Goal: Information Seeking & Learning: Learn about a topic

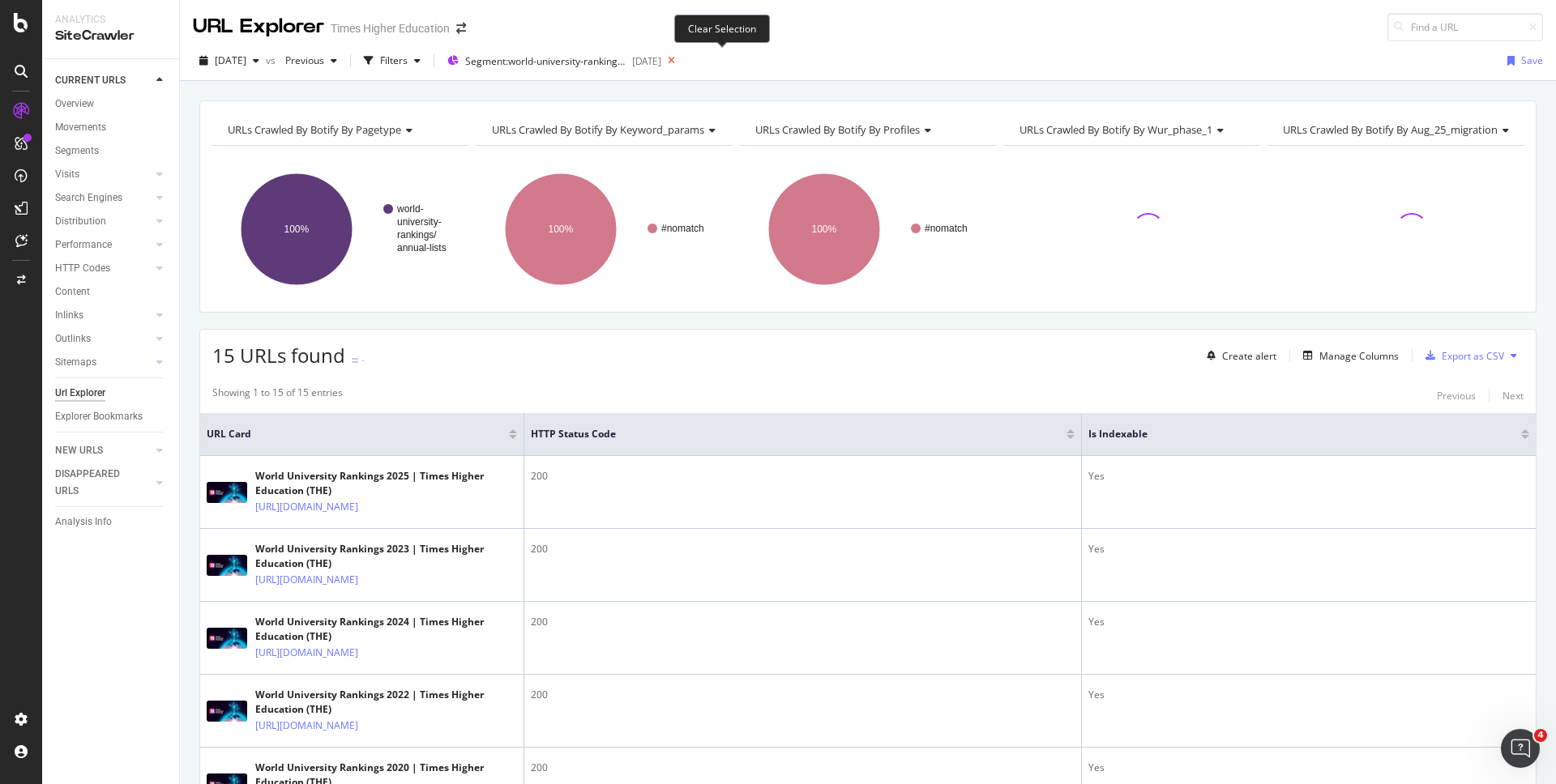
click at [681, 61] on icon at bounding box center [671, 61] width 20 height 22
click at [720, 61] on div "[DATE] vs Previous Filters Segment: world-university-rankings/annual-lists [DAT…" at bounding box center [868, 64] width 1376 height 32
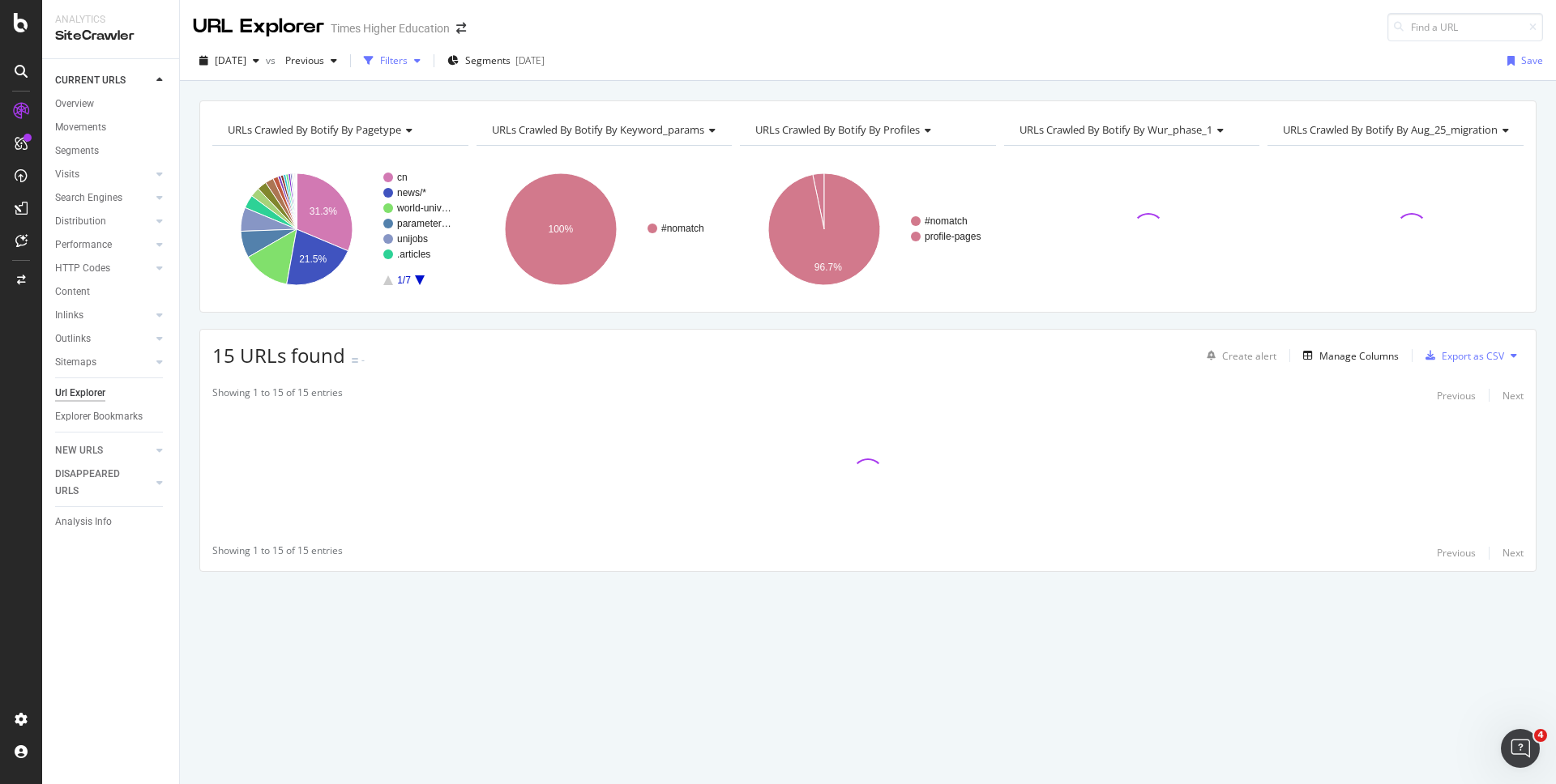
click at [407, 61] on div "Filters" at bounding box center [393, 60] width 27 height 14
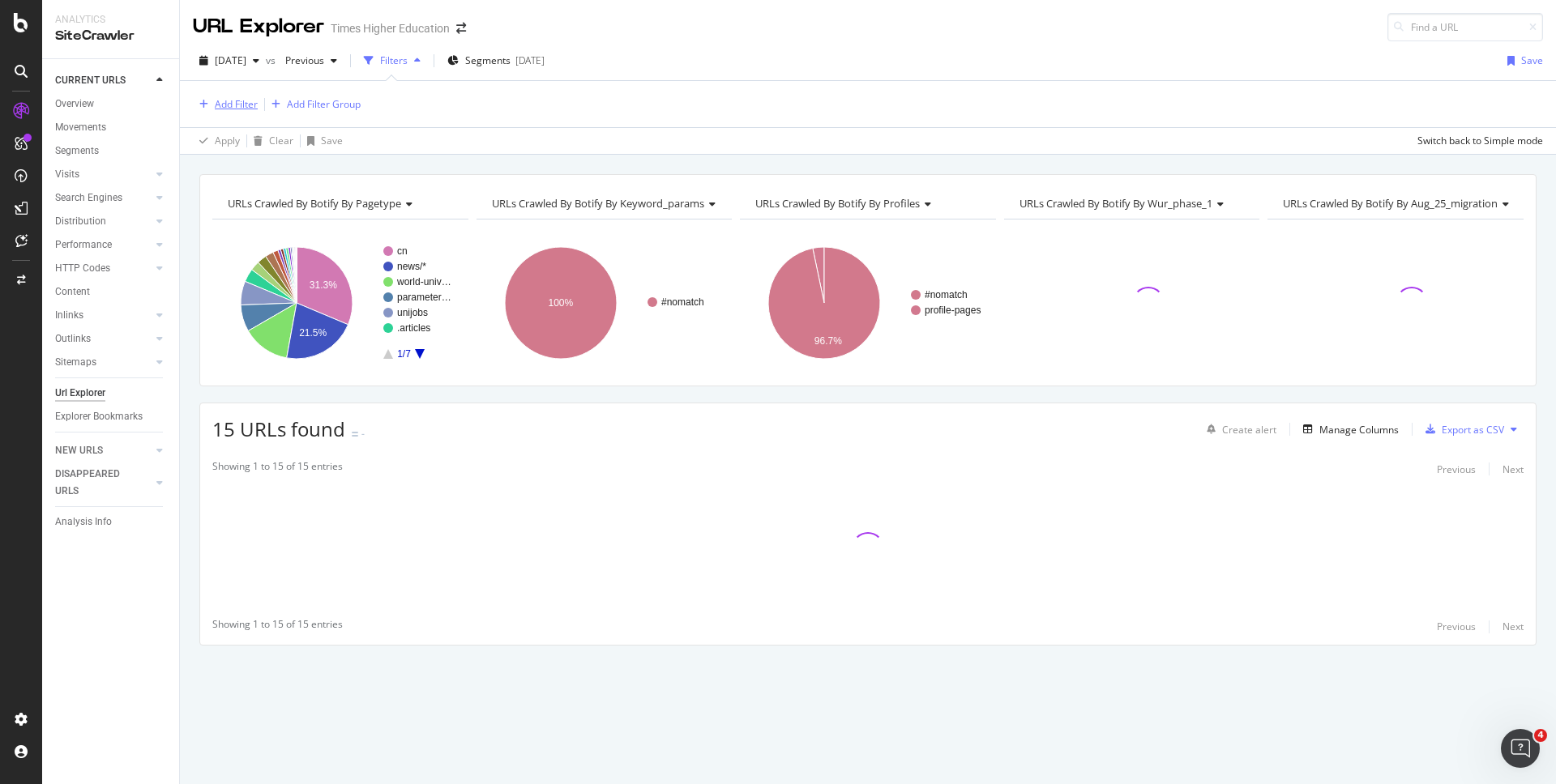
click at [224, 106] on div "Add Filter" at bounding box center [237, 104] width 43 height 14
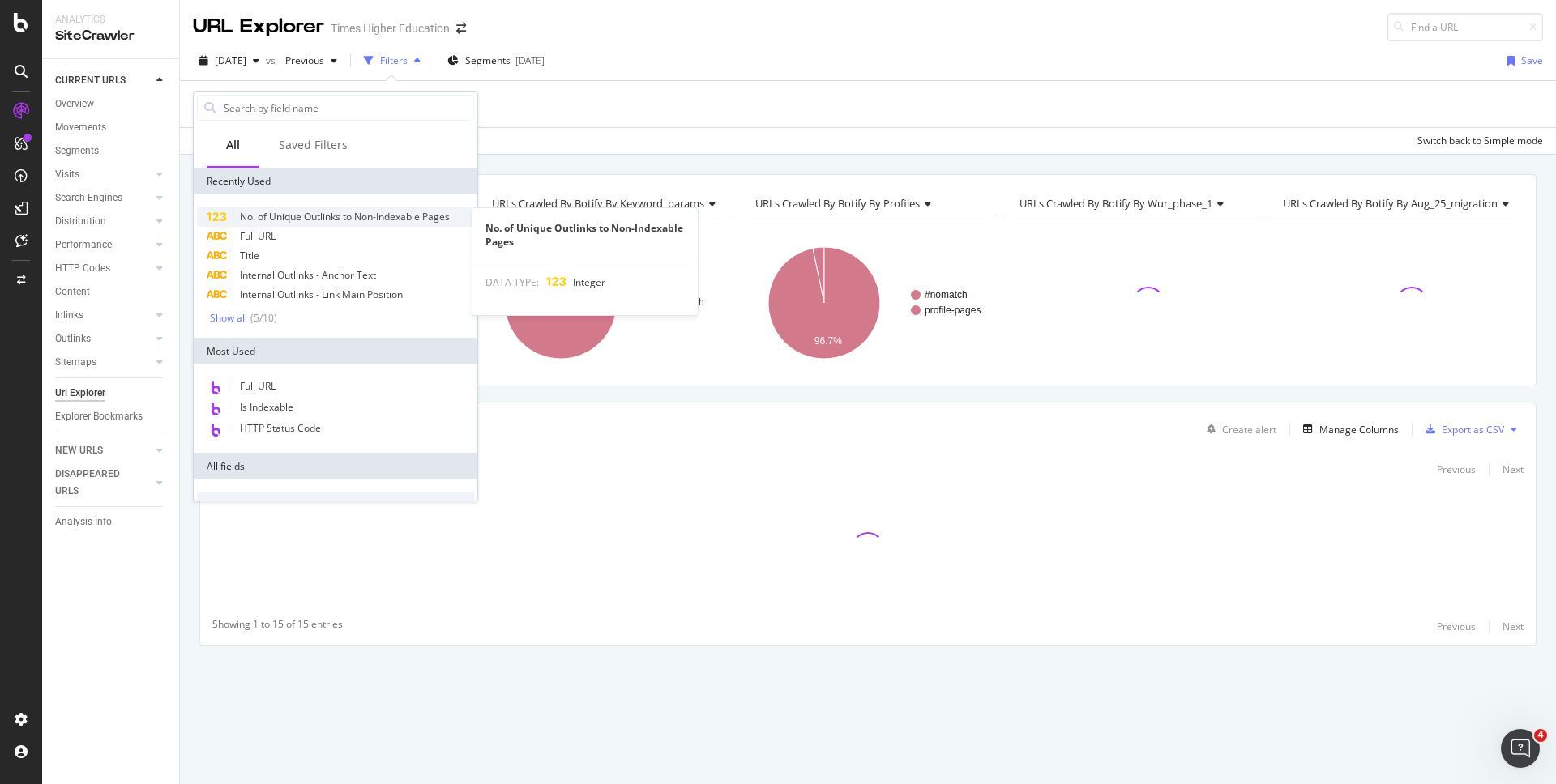
click at [240, 220] on span "No. of Unique Outlinks to Non-Indexable Pages" at bounding box center [344, 217] width 210 height 14
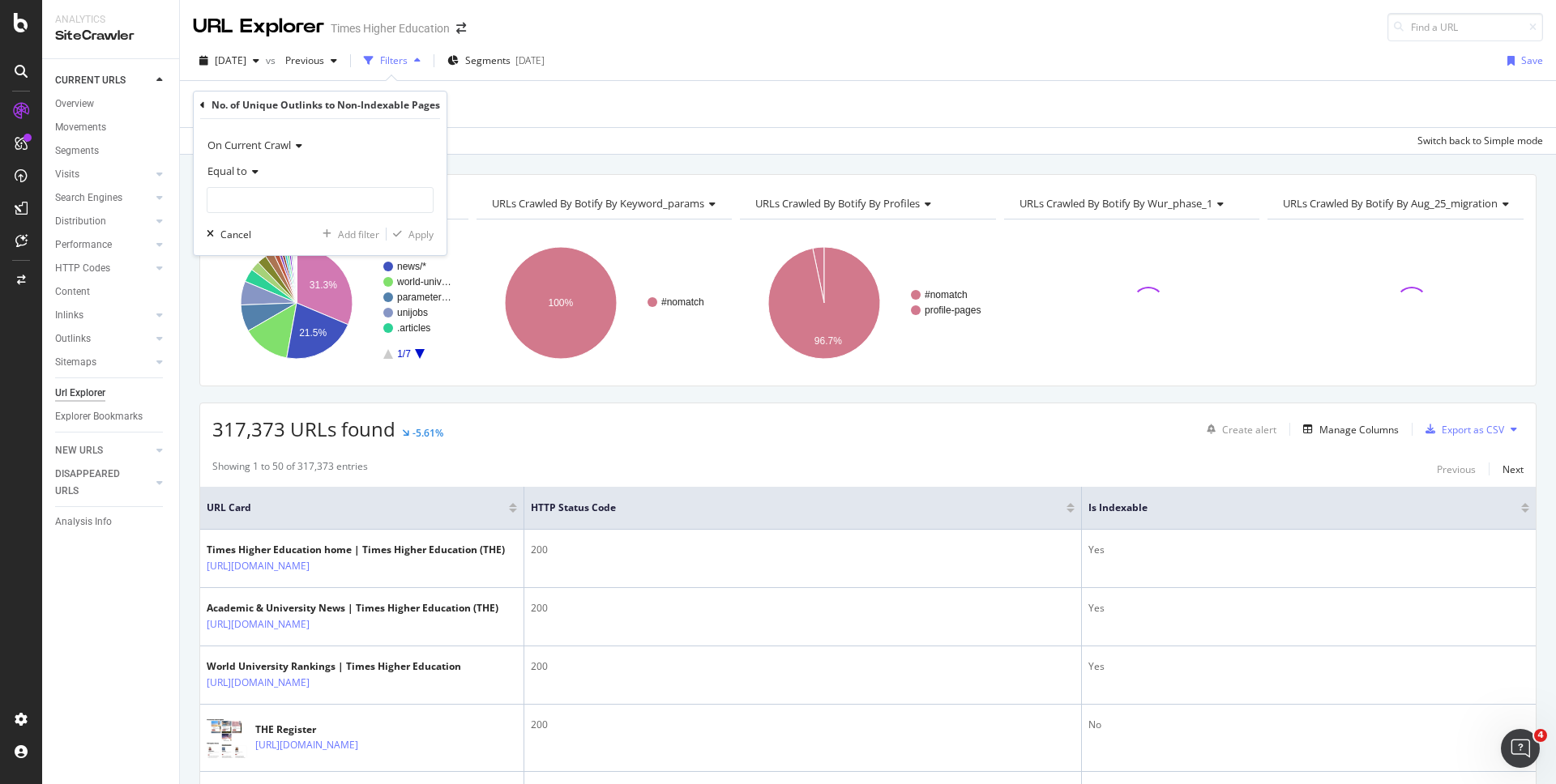
click at [249, 241] on div "Cancel" at bounding box center [236, 234] width 31 height 14
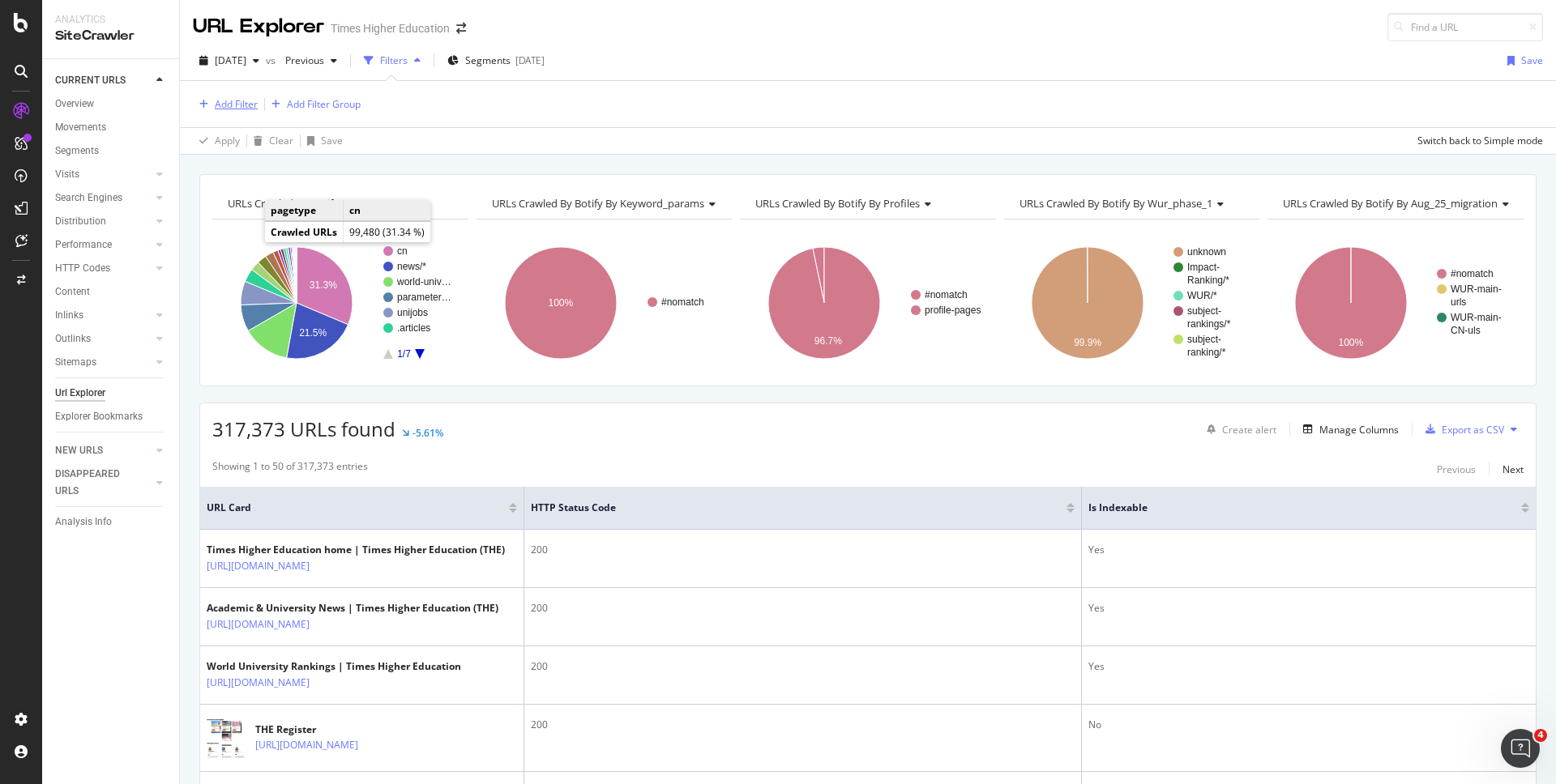
click at [236, 95] on div "Add Filter" at bounding box center [225, 104] width 65 height 17
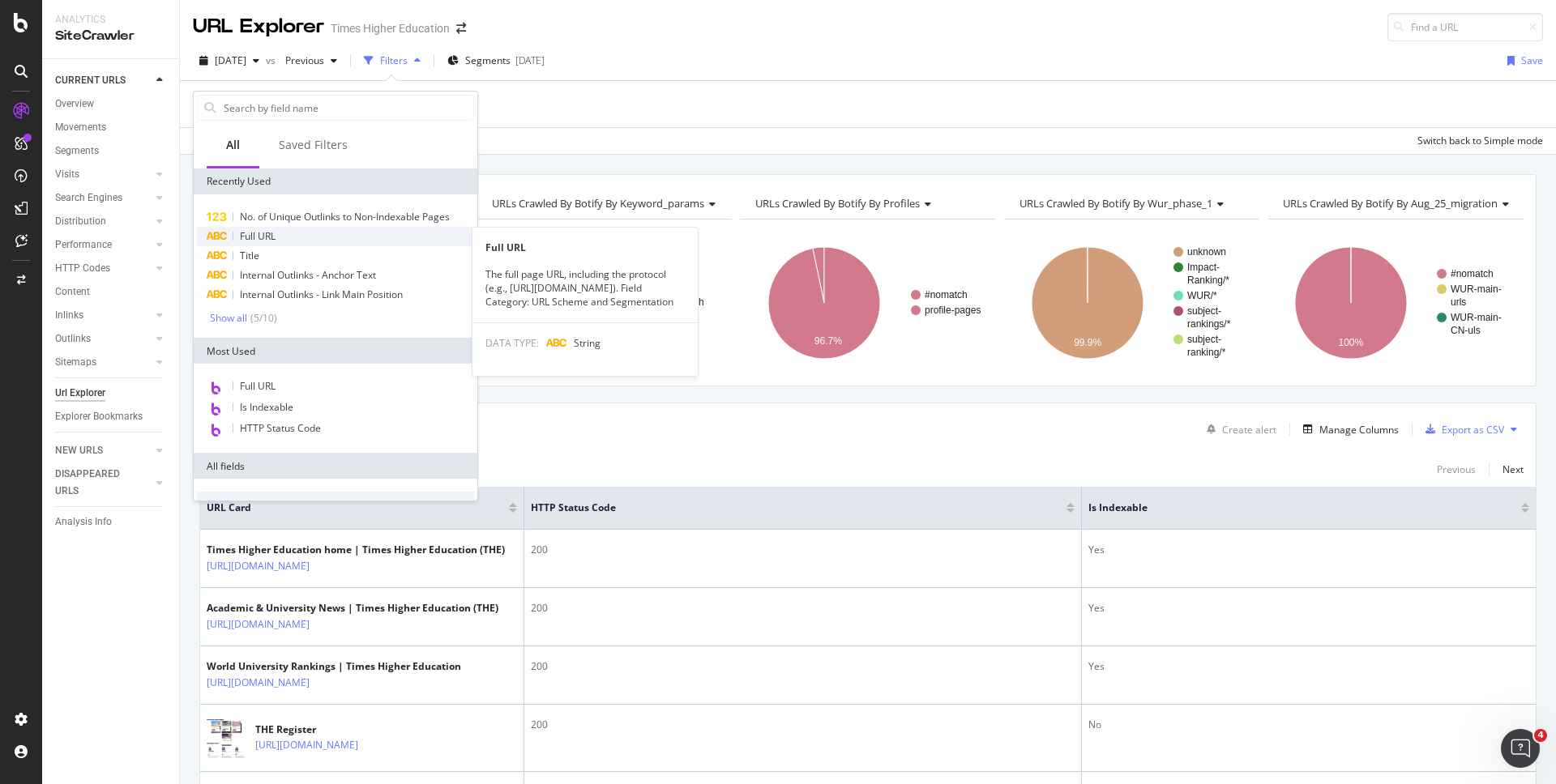
click at [245, 232] on span "Full URL" at bounding box center [257, 236] width 36 height 14
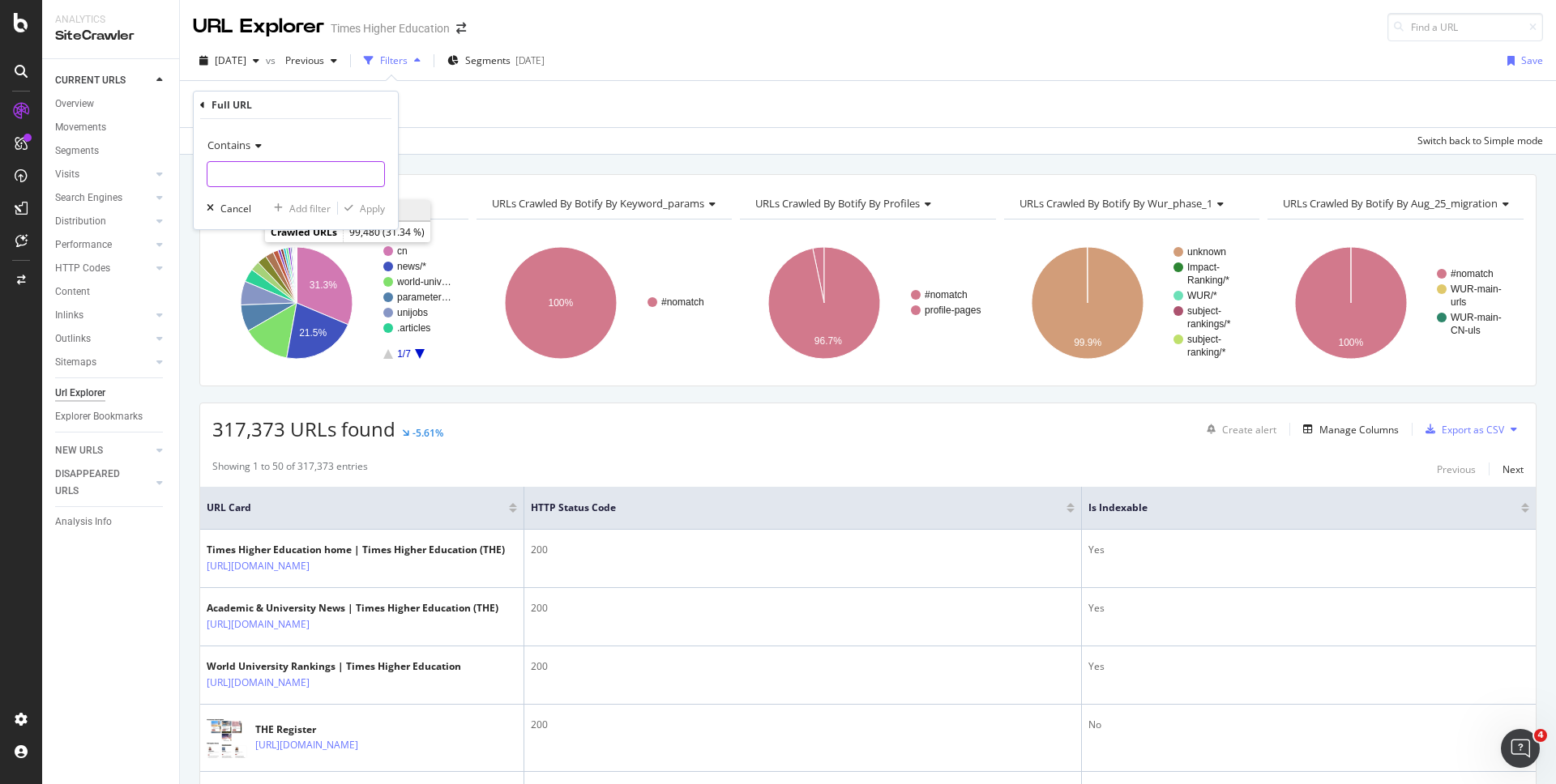
click at [232, 175] on input "text" at bounding box center [295, 173] width 177 height 26
paste input "[URL][DOMAIN_NAME]"
type input "[URL][DOMAIN_NAME]"
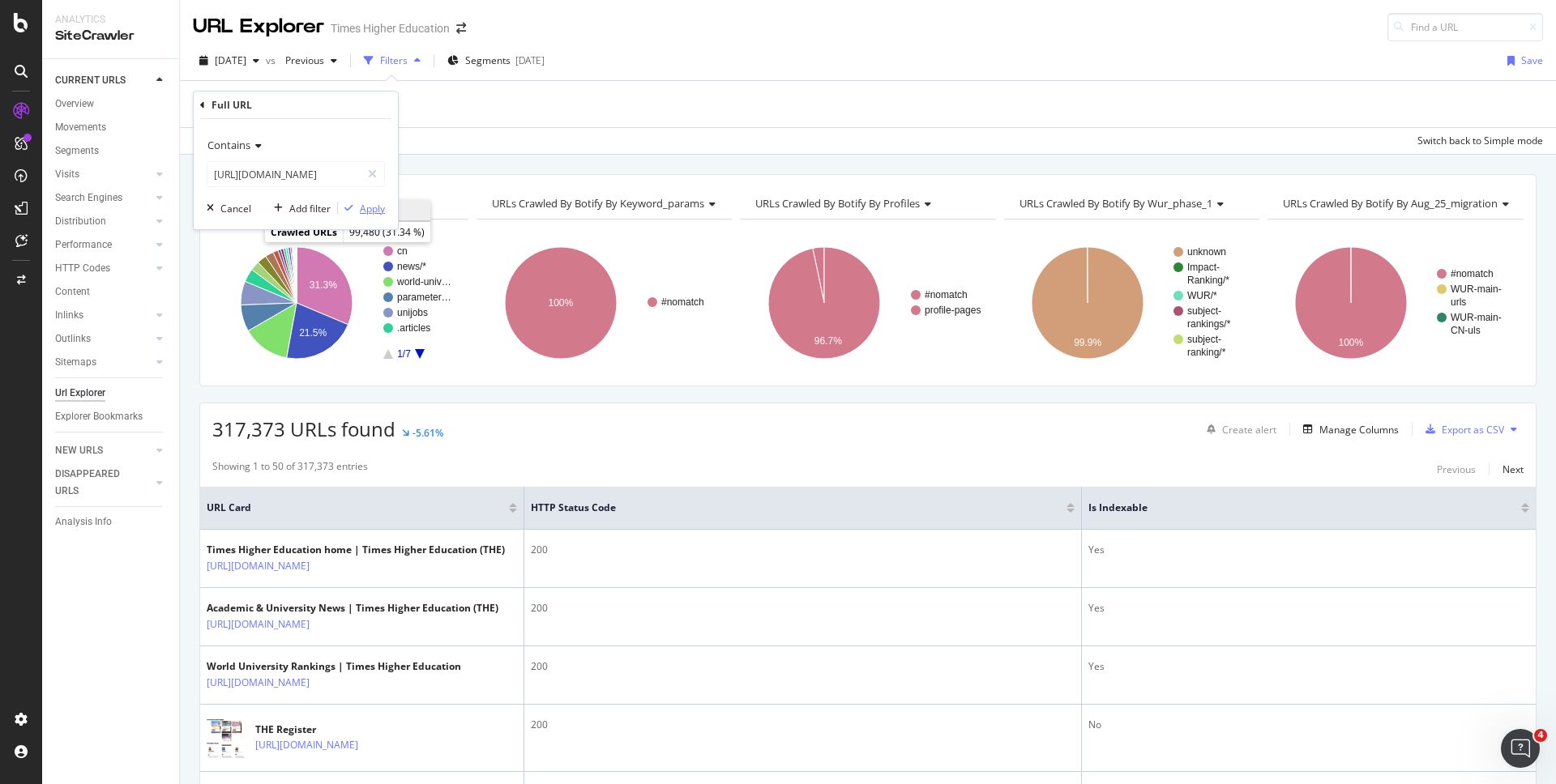
click at [377, 207] on div "Apply" at bounding box center [372, 208] width 25 height 14
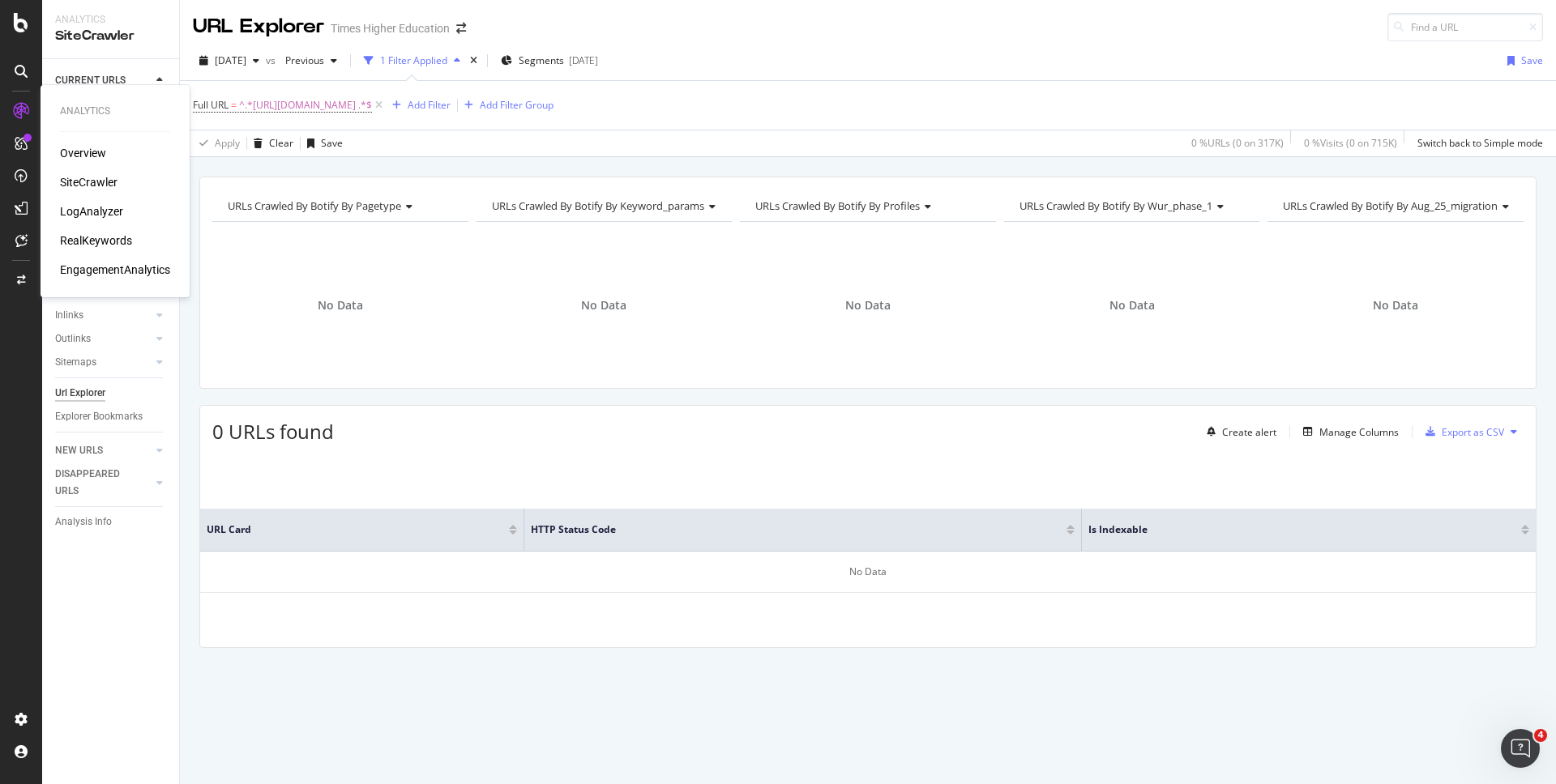
click at [83, 213] on div "LogAnalyzer" at bounding box center [91, 212] width 63 height 17
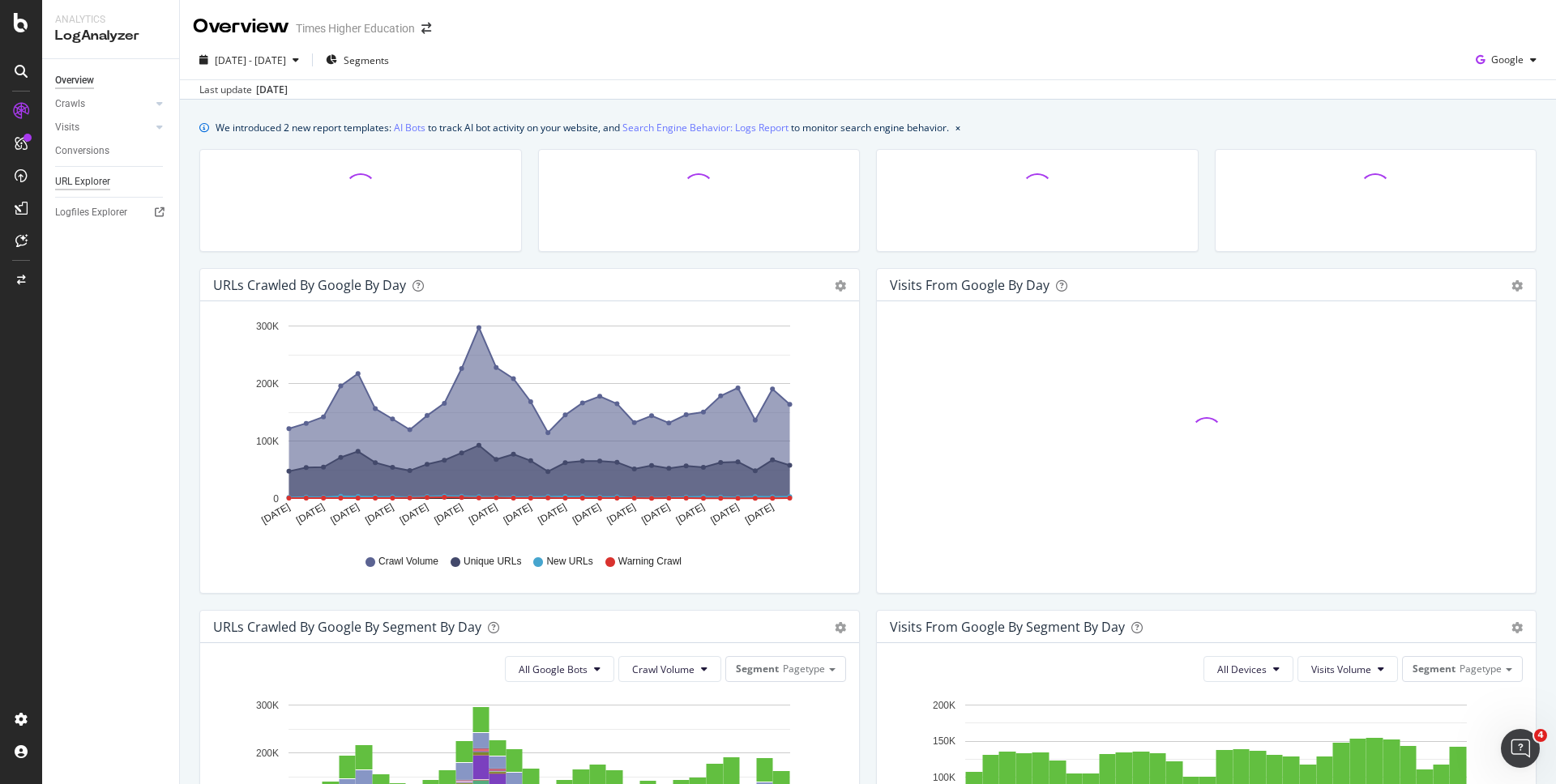
click at [98, 184] on div "URL Explorer" at bounding box center [82, 182] width 55 height 17
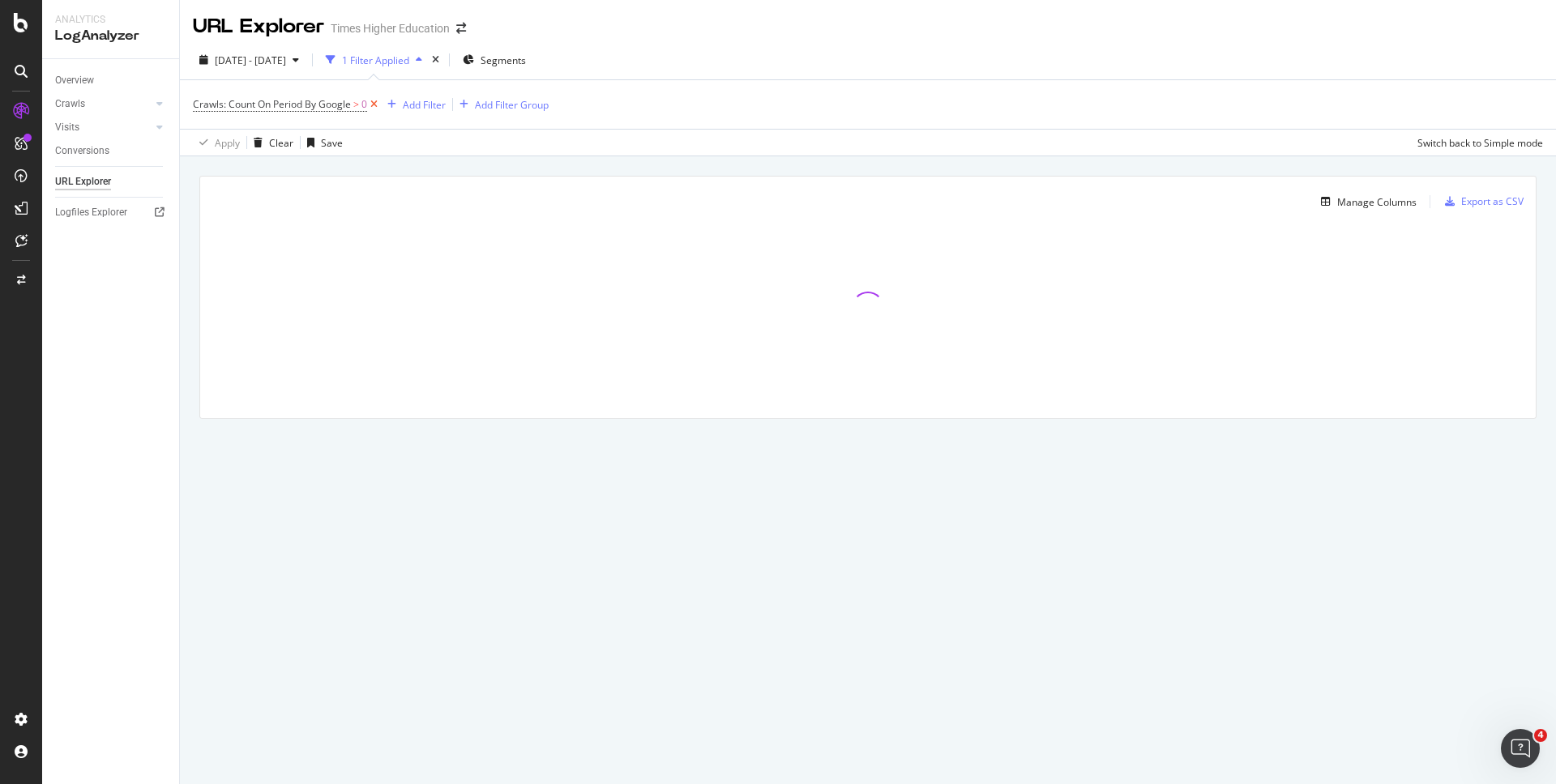
click at [373, 105] on icon at bounding box center [373, 105] width 14 height 17
click at [235, 107] on div "Add Filter" at bounding box center [237, 104] width 43 height 14
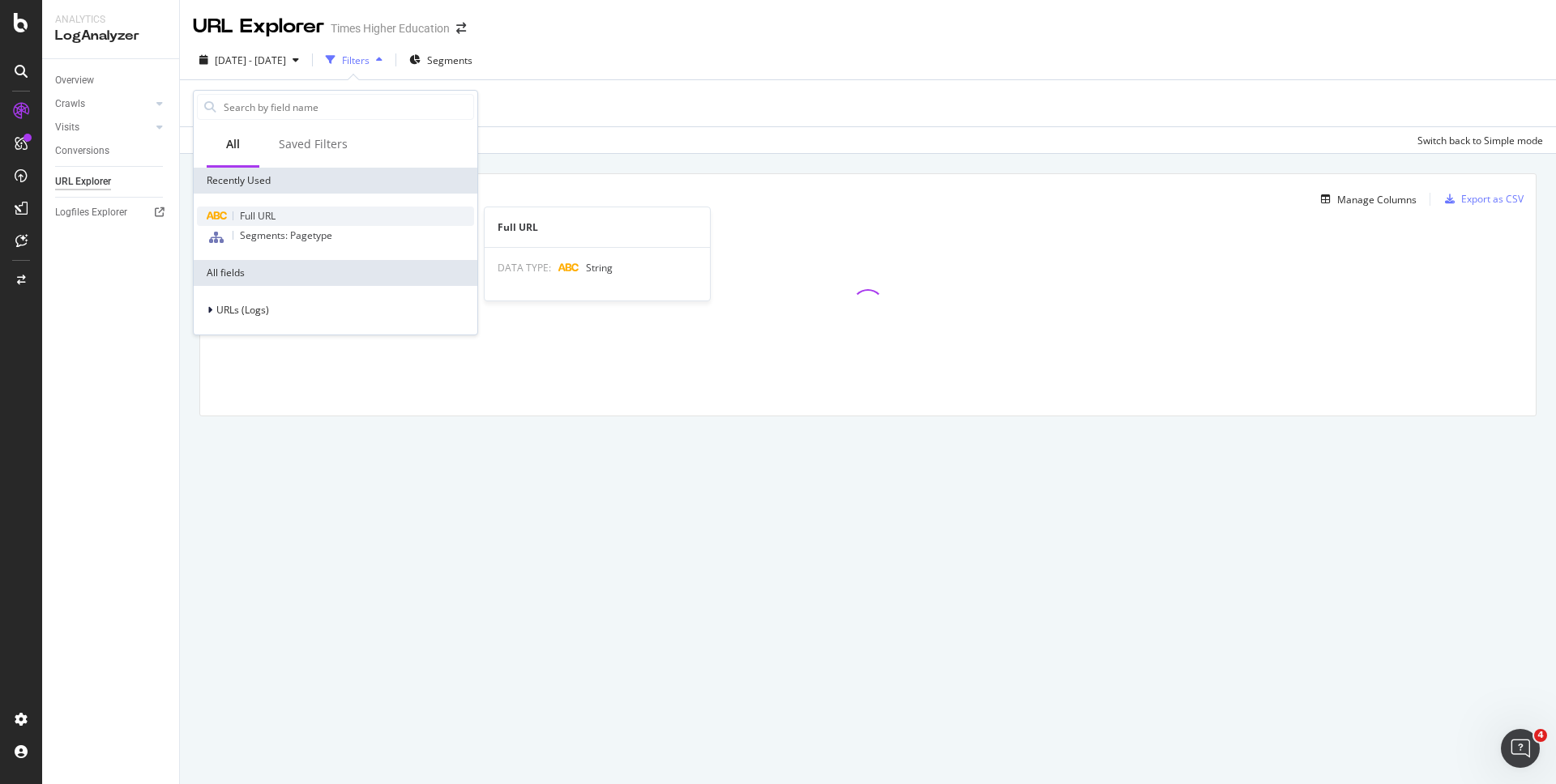
click at [244, 217] on span "Full URL" at bounding box center [257, 216] width 36 height 14
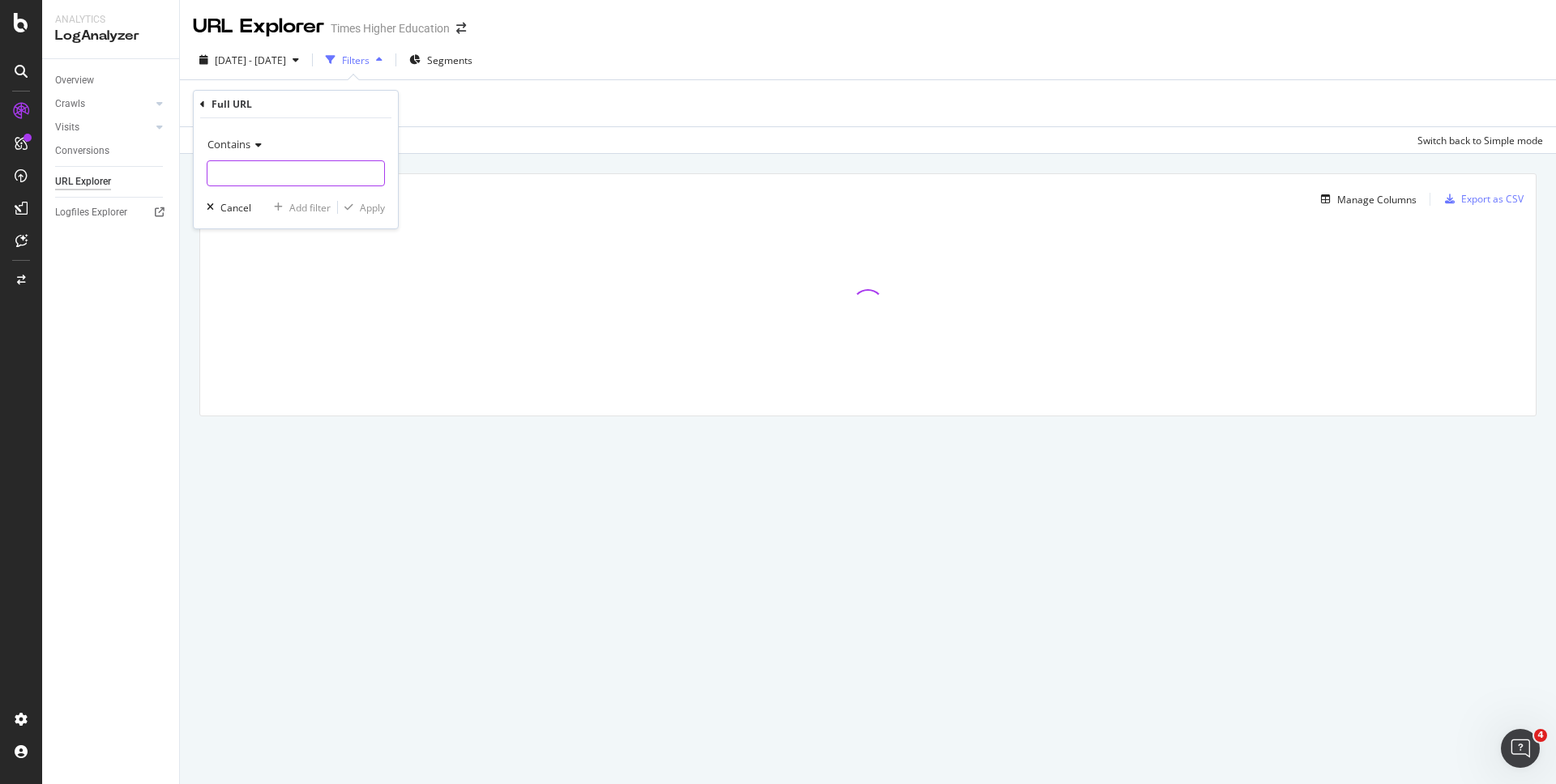
click at [227, 171] on input "text" at bounding box center [295, 173] width 177 height 26
paste input "[URL][DOMAIN_NAME]"
type input "[URL][DOMAIN_NAME]"
click at [373, 207] on div "Apply" at bounding box center [372, 207] width 25 height 14
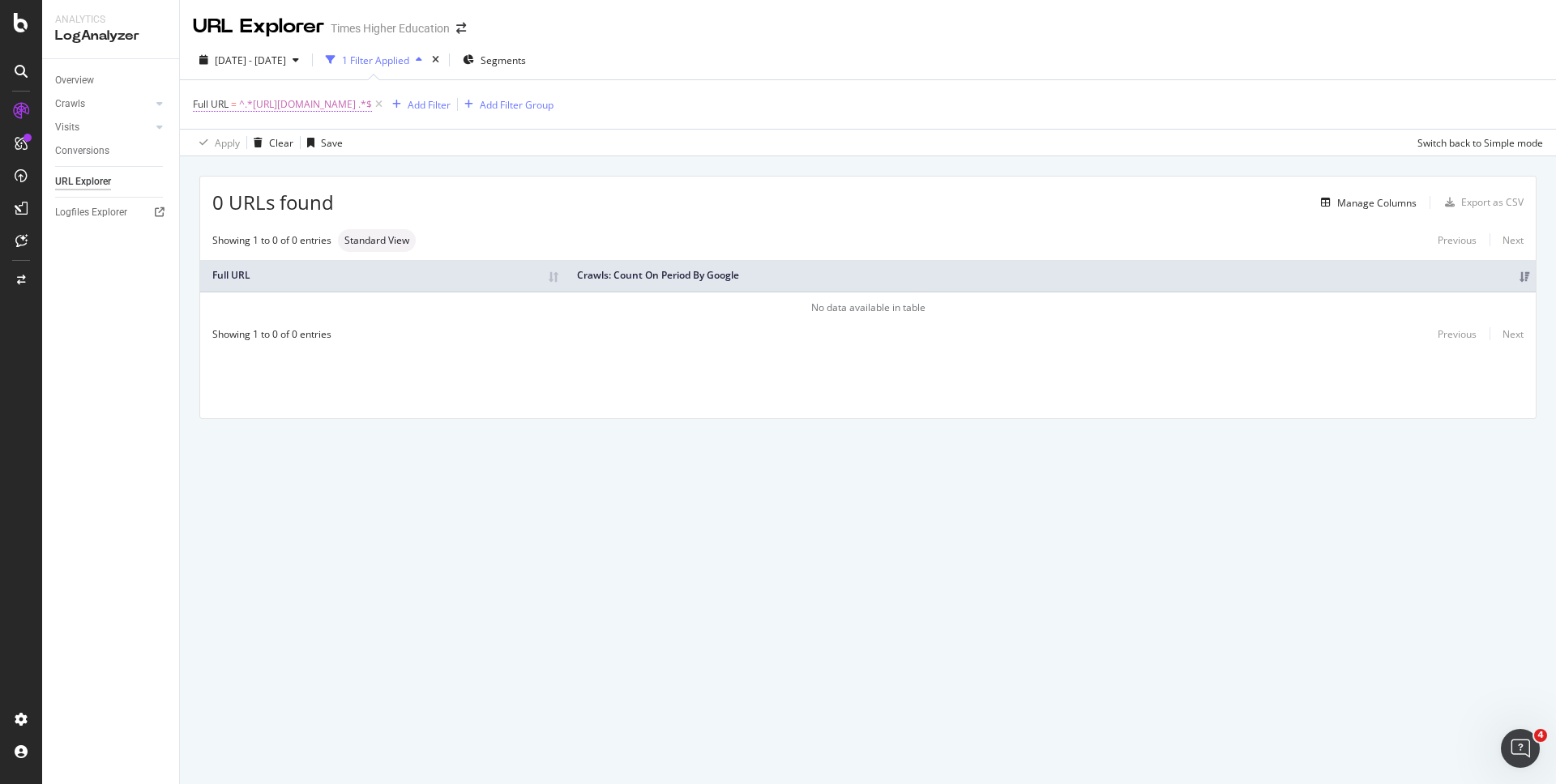
click at [372, 104] on span "^.*[URL][DOMAIN_NAME] .*$" at bounding box center [305, 104] width 133 height 22
drag, startPoint x: 217, startPoint y: 173, endPoint x: 406, endPoint y: 171, distance: 189.0
click at [406, 171] on body "Analytics LogAnalyzer Overview Crawls Daily Distribution Segments Distribution …" at bounding box center [778, 392] width 1556 height 784
click at [372, 107] on span "^.*[URL][DOMAIN_NAME] .*$" at bounding box center [305, 104] width 133 height 22
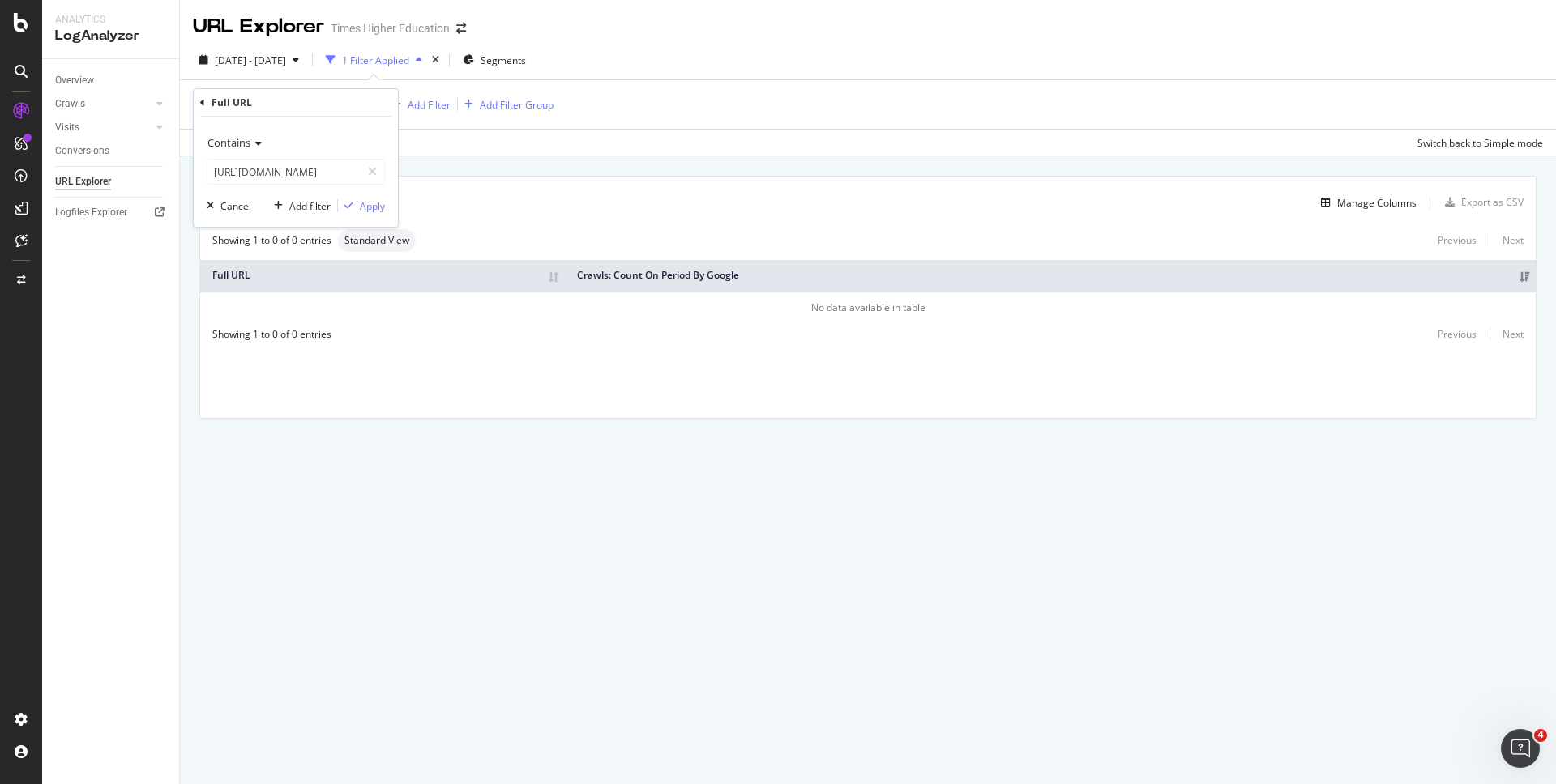
click at [505, 154] on div "Apply Clear Save Switch back to Simple mode" at bounding box center [868, 142] width 1376 height 27
